Goal: Go to known website: Access a specific website the user already knows

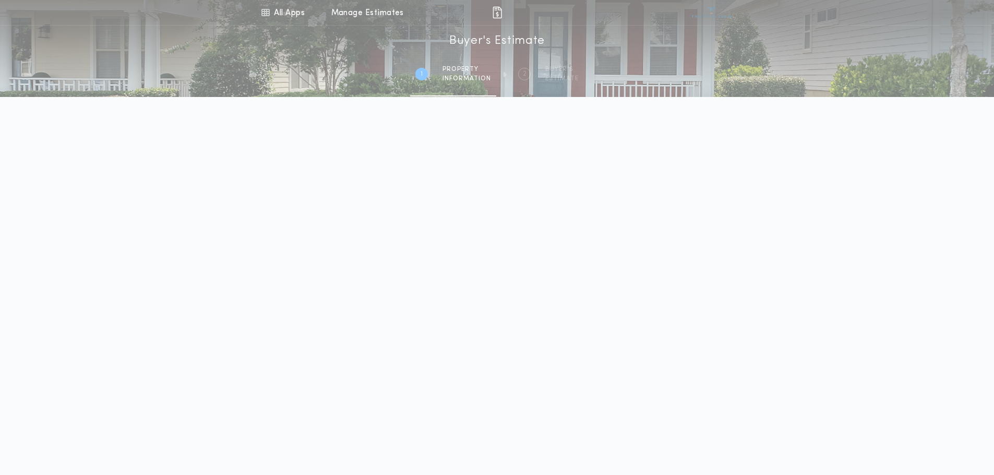
scroll to position [204, 0]
